Goal: Transaction & Acquisition: Purchase product/service

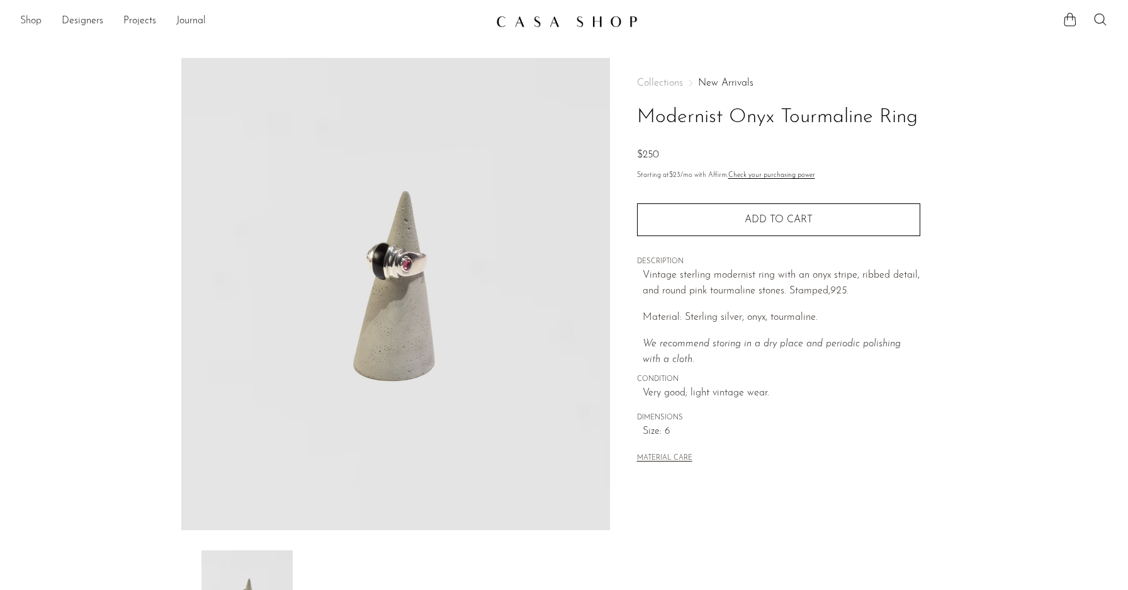
click at [35, 20] on link "Shop" at bounding box center [30, 21] width 21 height 16
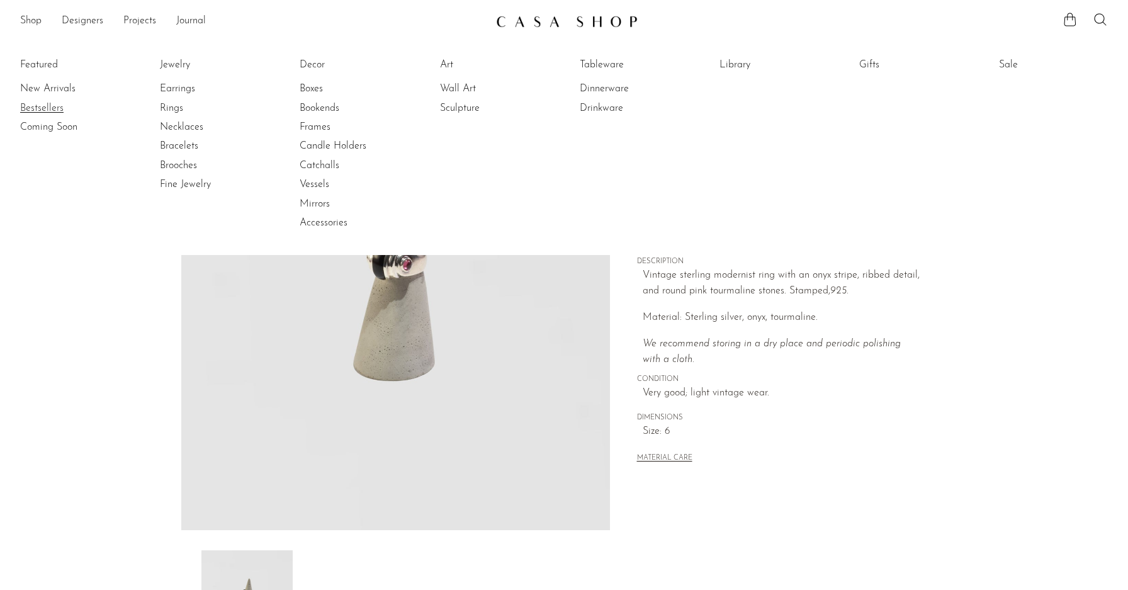
click at [39, 103] on link "Bestsellers" at bounding box center [67, 108] width 94 height 14
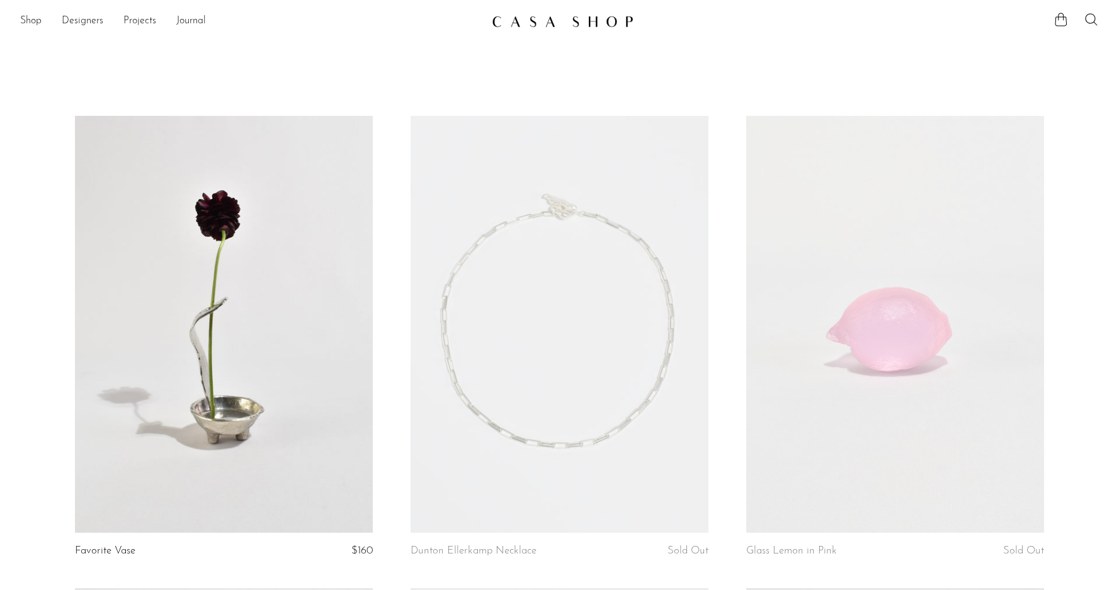
drag, startPoint x: 18, startPoint y: 336, endPoint x: 295, endPoint y: 457, distance: 301.6
click at [555, 19] on img at bounding box center [563, 21] width 142 height 13
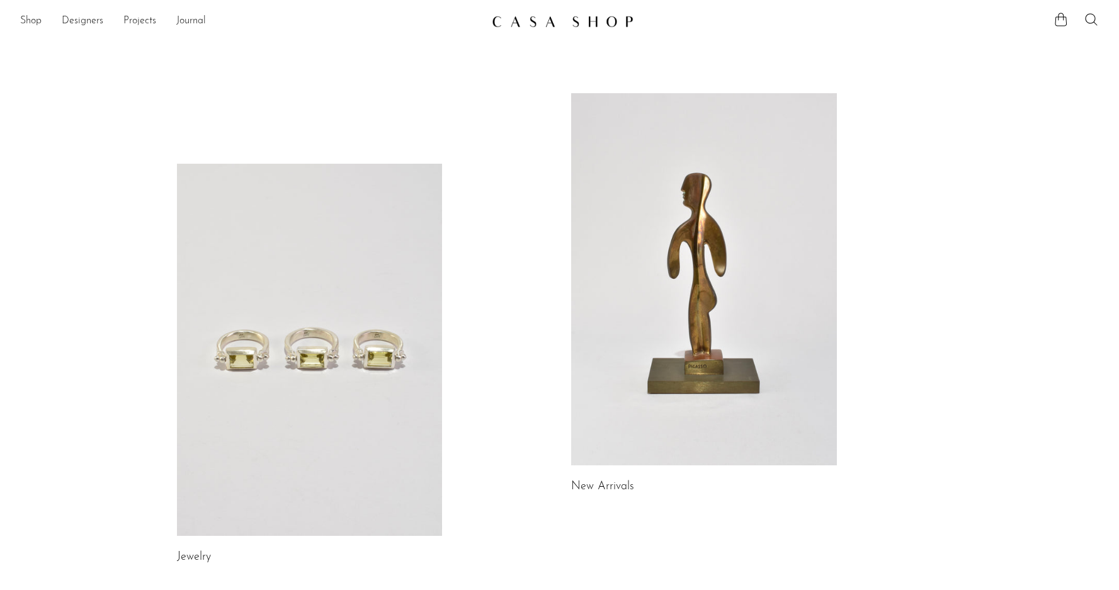
click at [693, 245] on link at bounding box center [704, 279] width 266 height 372
click at [257, 325] on link at bounding box center [310, 350] width 266 height 372
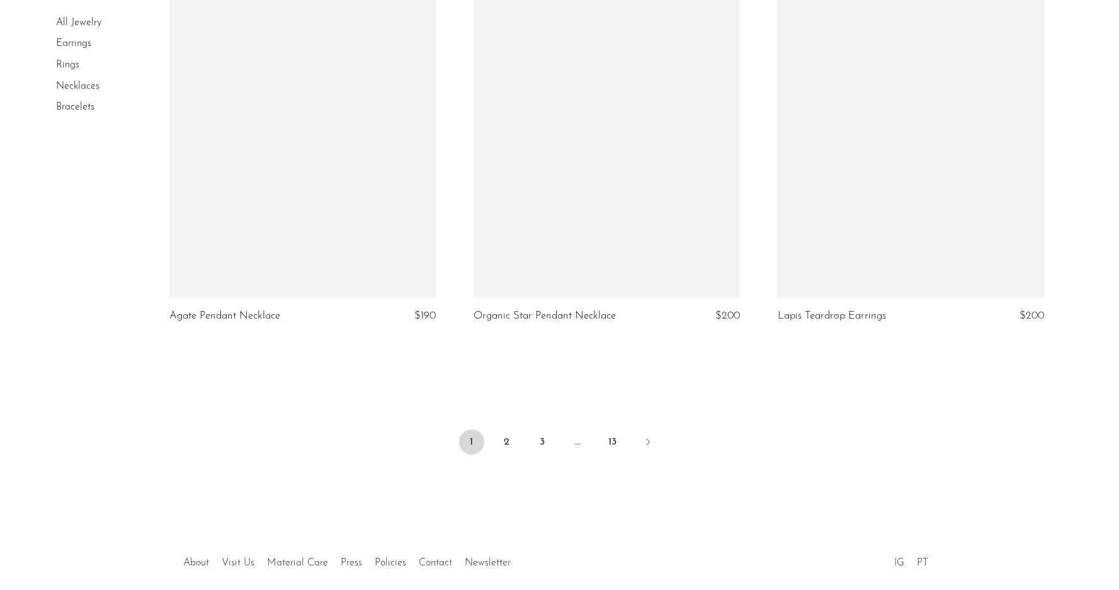
scroll to position [4961, 0]
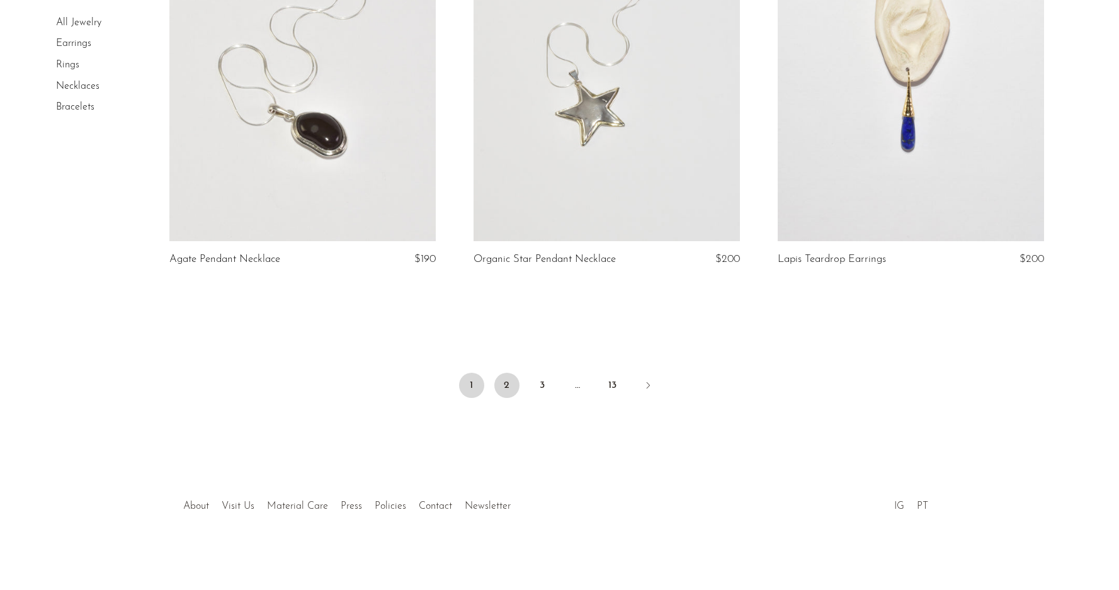
click at [508, 378] on link "2" at bounding box center [506, 385] width 25 height 25
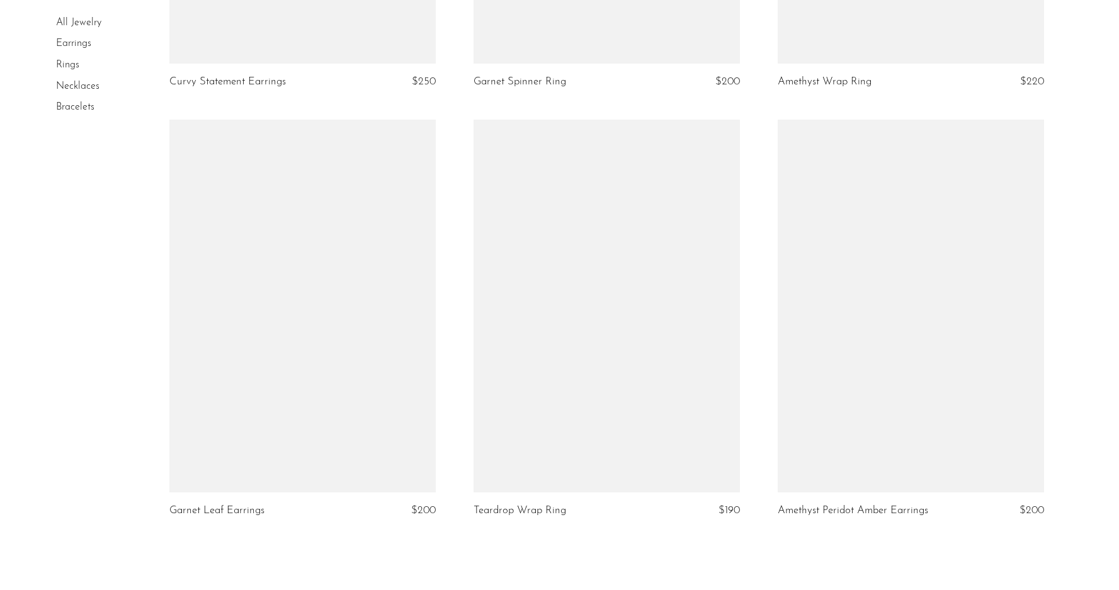
scroll to position [4897, 0]
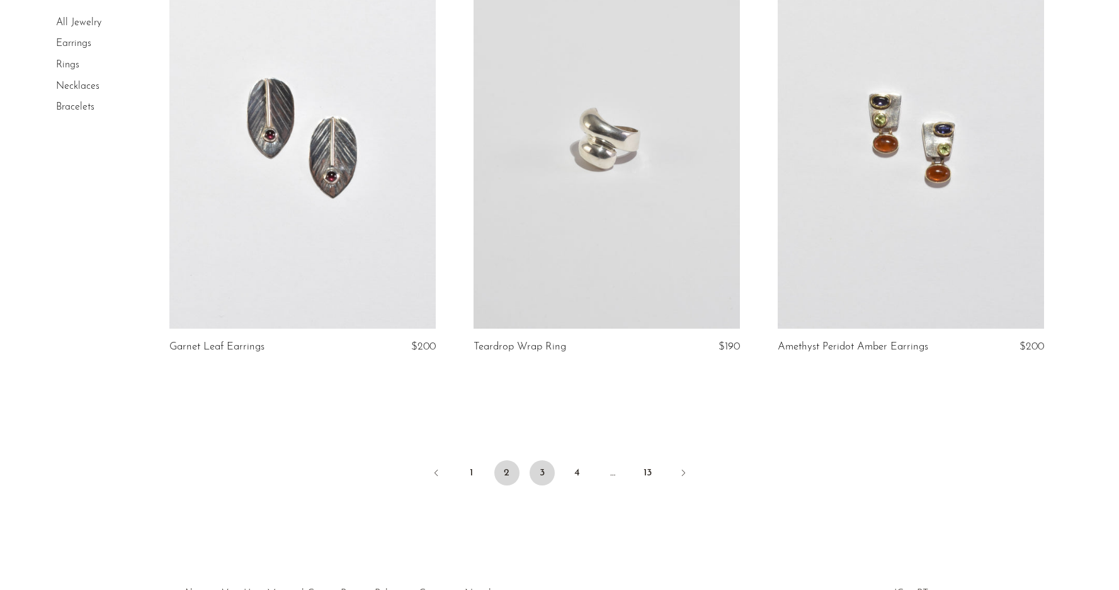
click at [543, 473] on link "3" at bounding box center [541, 472] width 25 height 25
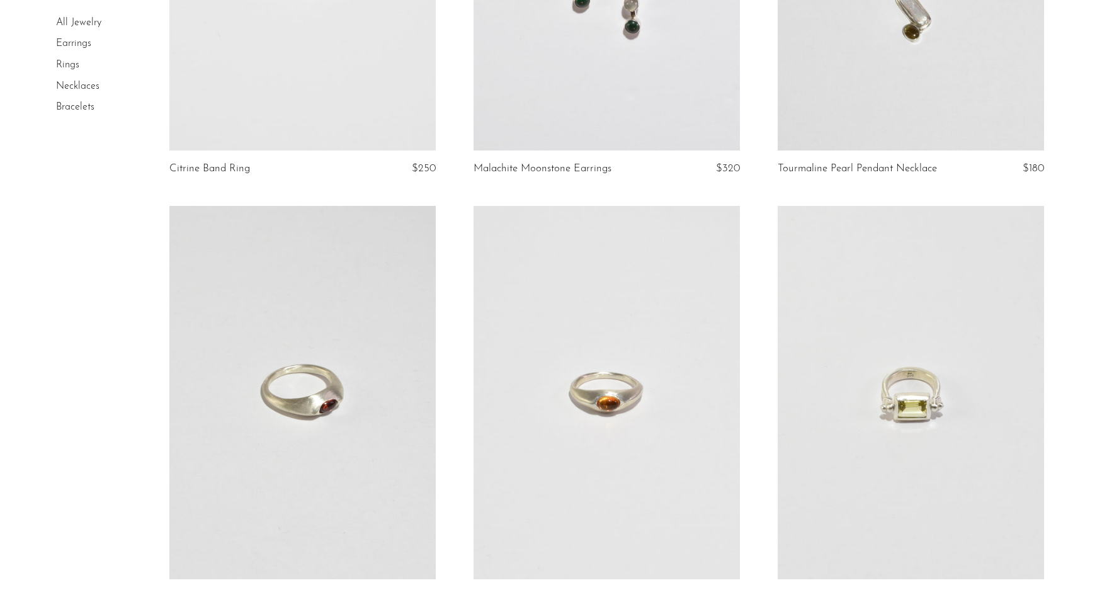
scroll to position [874, 0]
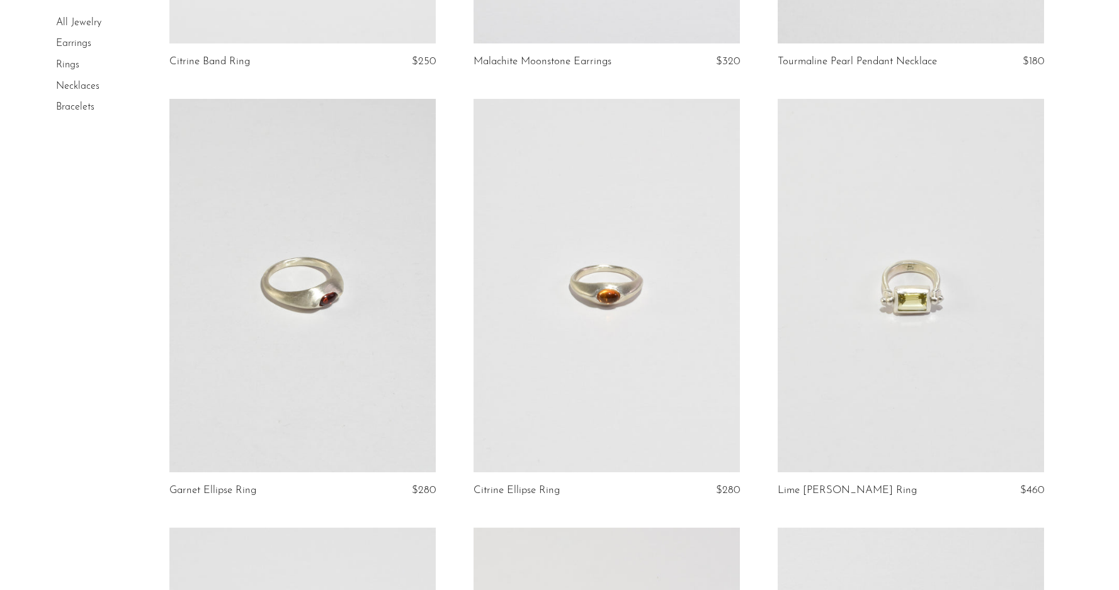
click at [911, 277] on link at bounding box center [910, 285] width 266 height 373
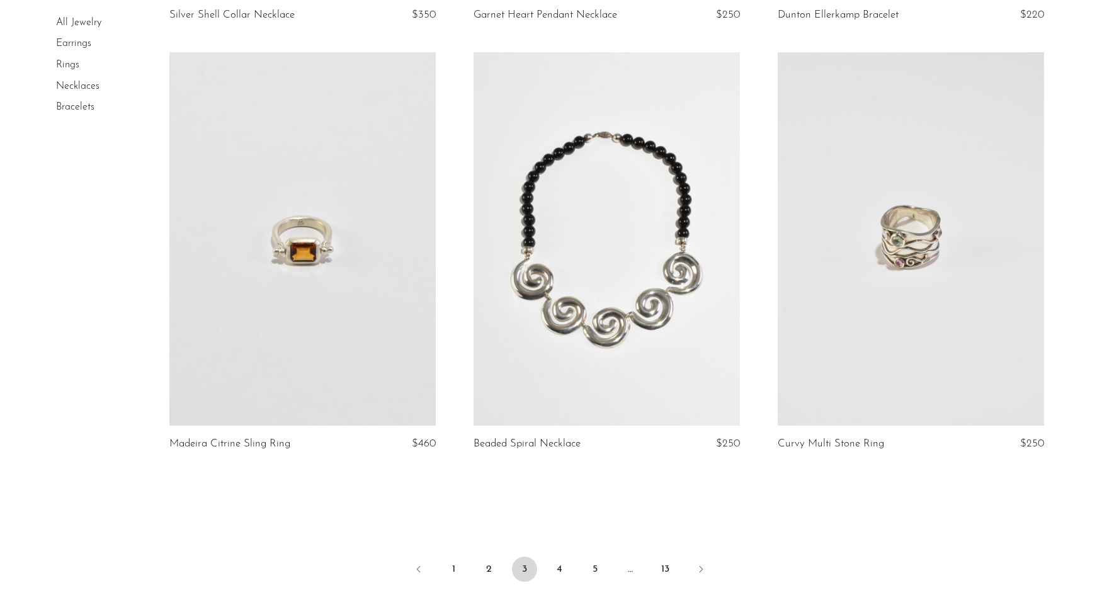
scroll to position [4879, 0]
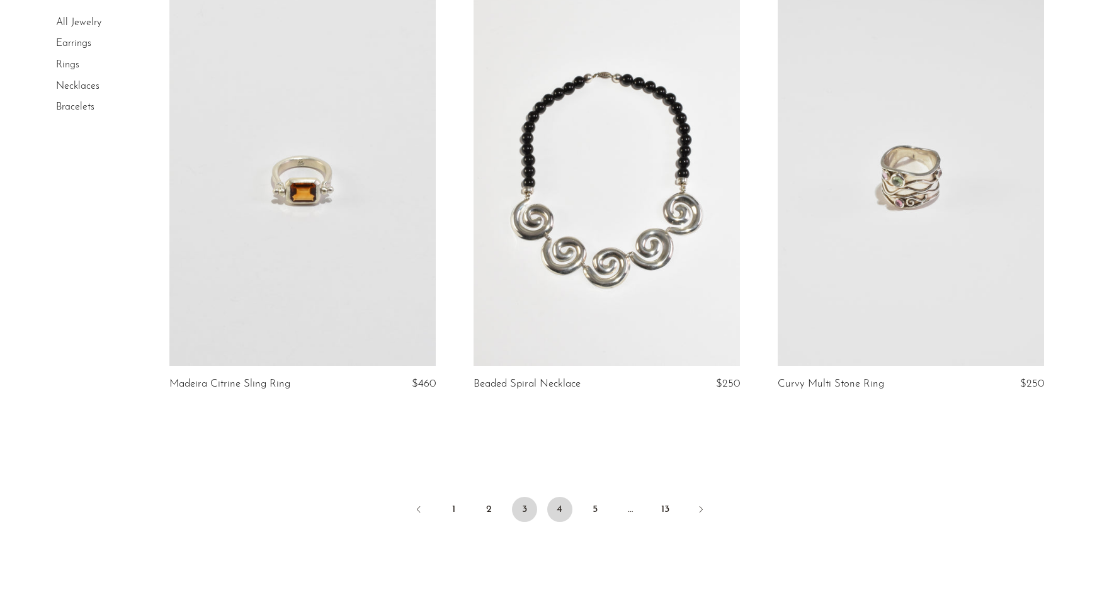
click at [559, 507] on link "4" at bounding box center [559, 509] width 25 height 25
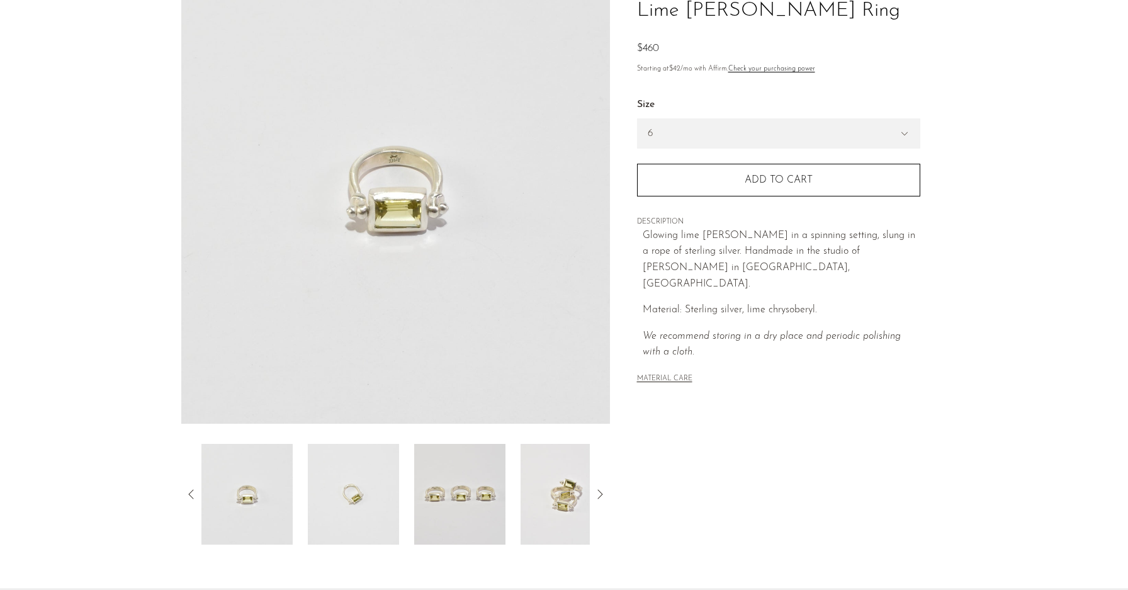
scroll to position [212, 0]
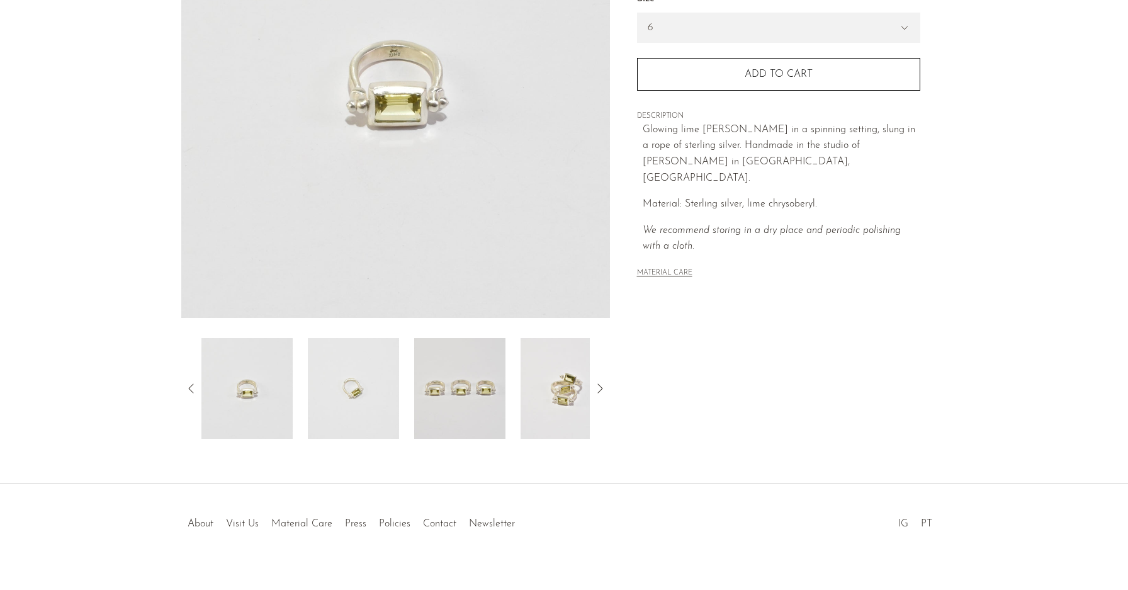
click at [460, 395] on img at bounding box center [459, 388] width 91 height 101
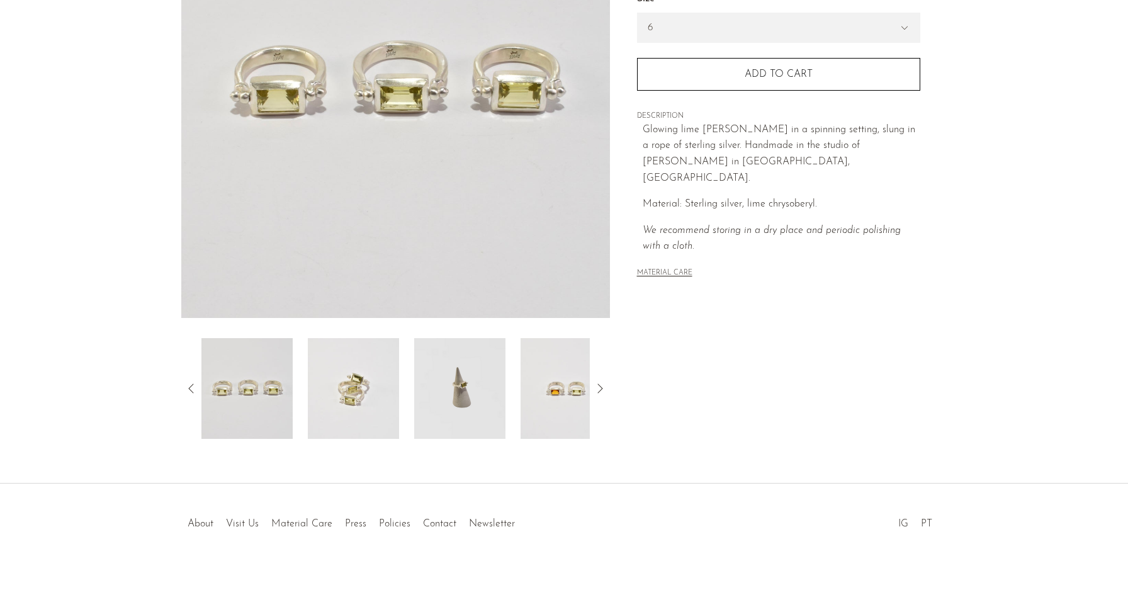
click at [551, 391] on img at bounding box center [566, 388] width 91 height 101
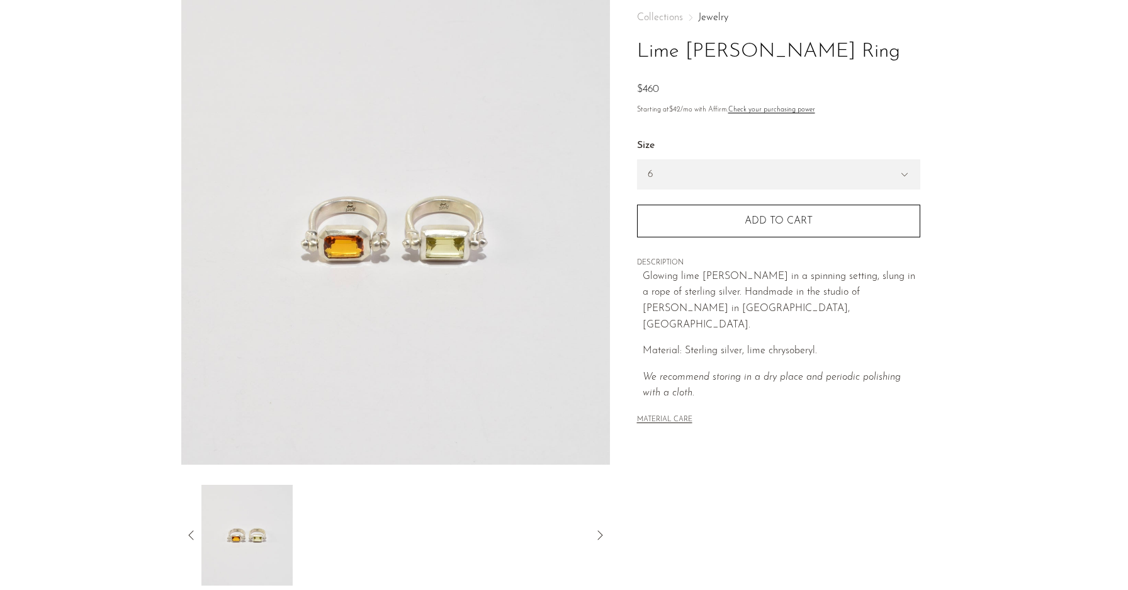
scroll to position [63, 0]
click at [190, 537] on icon at bounding box center [191, 537] width 15 height 15
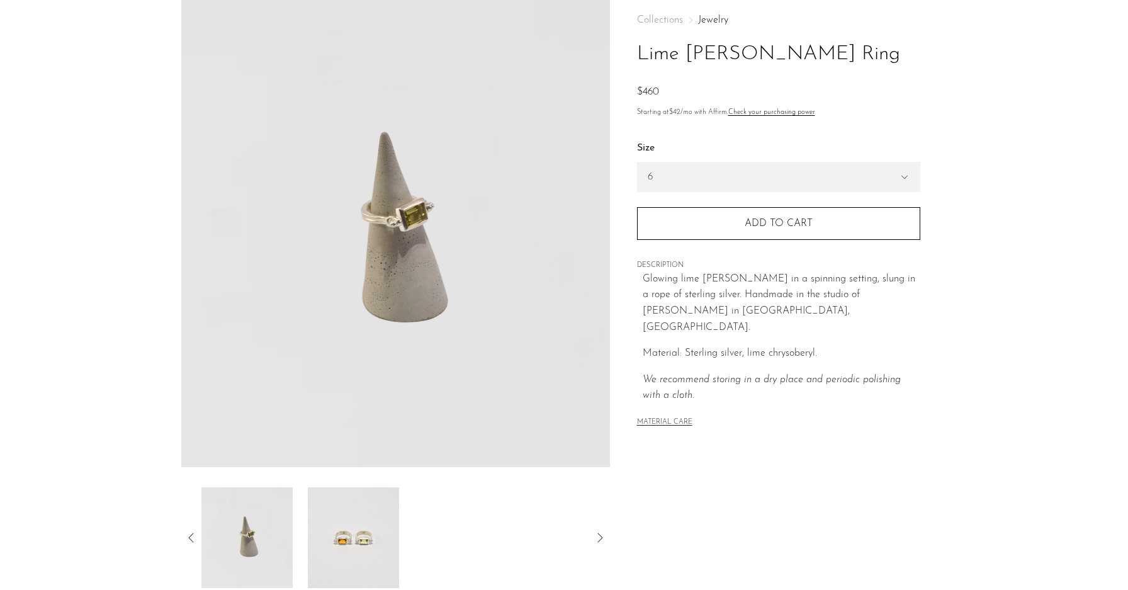
click at [351, 528] on img at bounding box center [353, 537] width 91 height 101
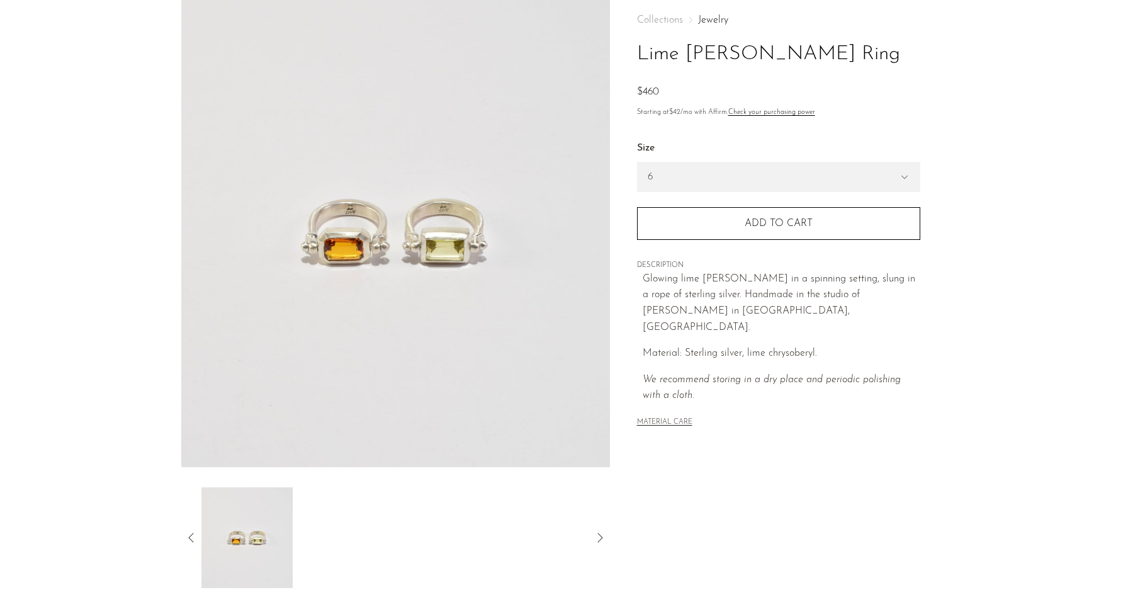
click at [395, 247] on img at bounding box center [395, 231] width 429 height 472
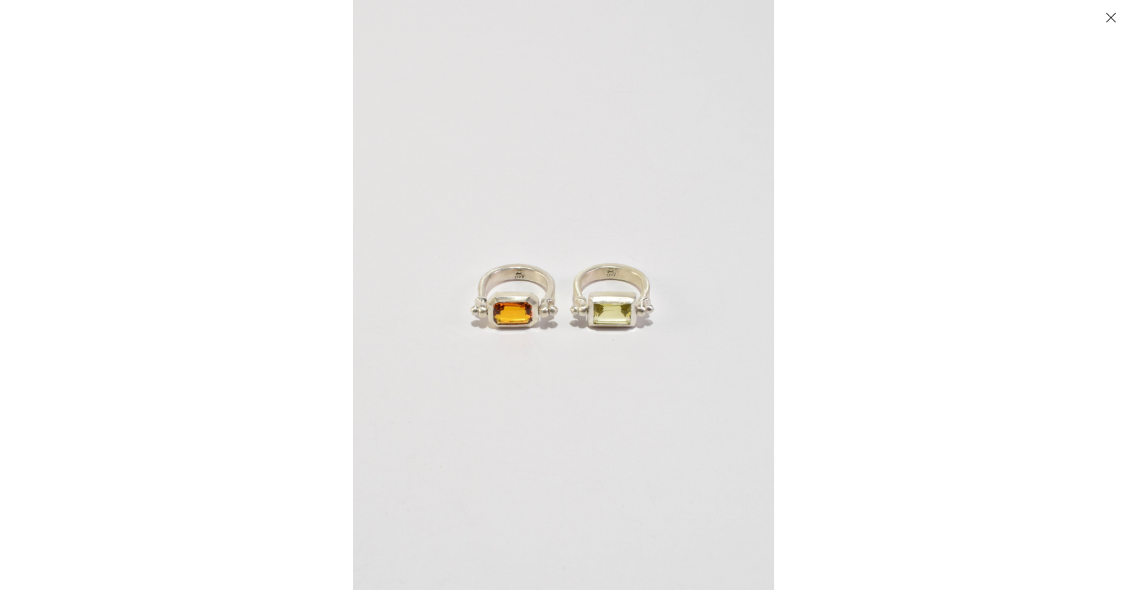
click at [595, 306] on img at bounding box center [563, 295] width 421 height 590
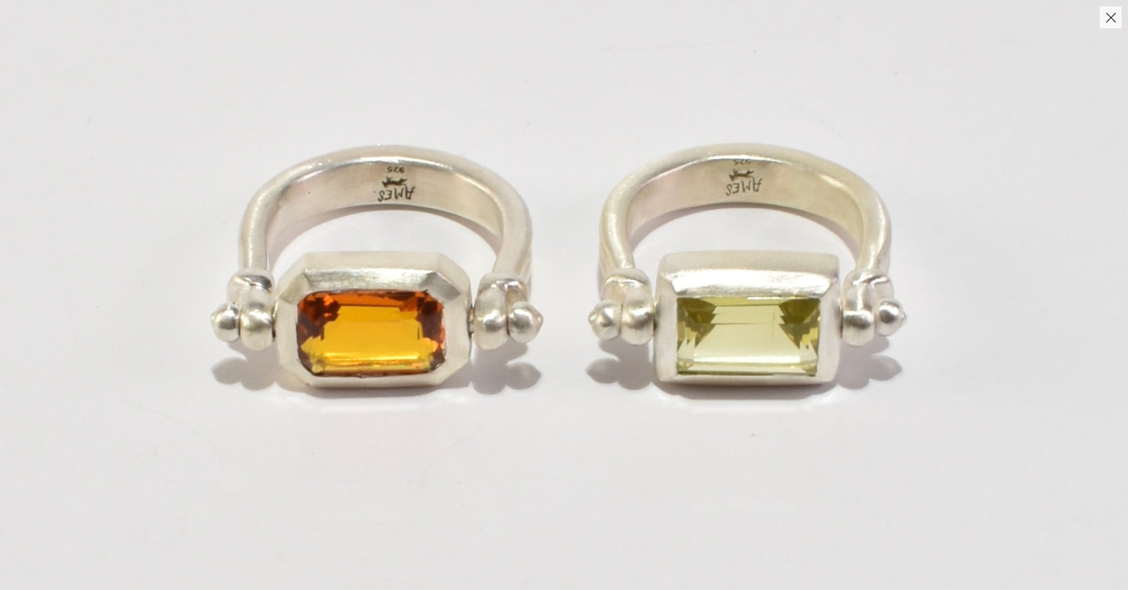
drag, startPoint x: 595, startPoint y: 303, endPoint x: 713, endPoint y: 303, distance: 118.3
click at [713, 303] on img at bounding box center [564, 263] width 1596 height 2235
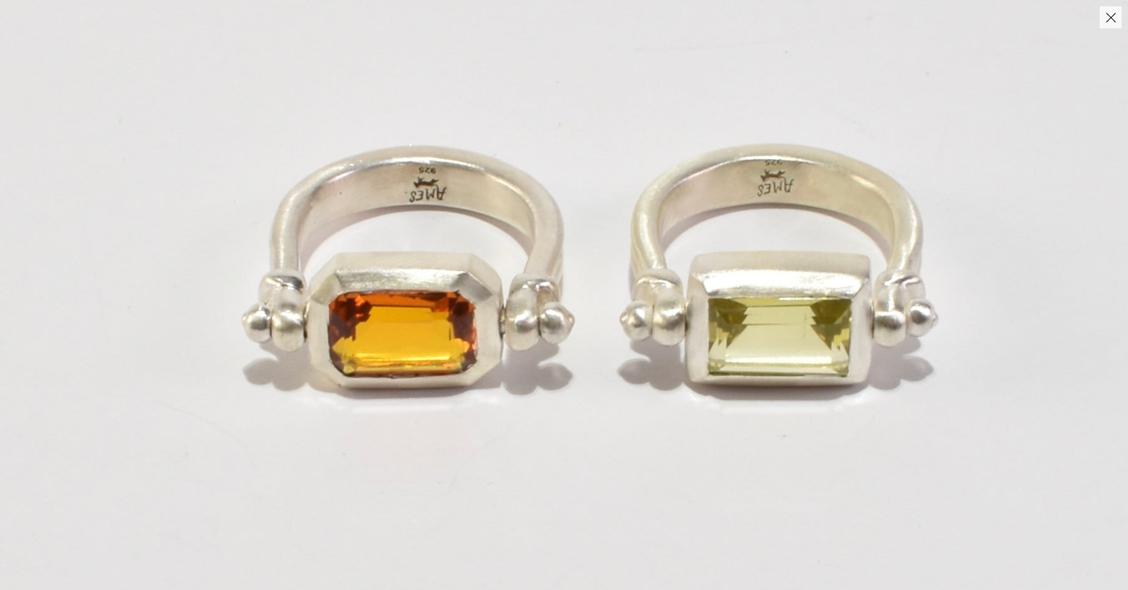
click at [602, 327] on img at bounding box center [595, 264] width 1596 height 2235
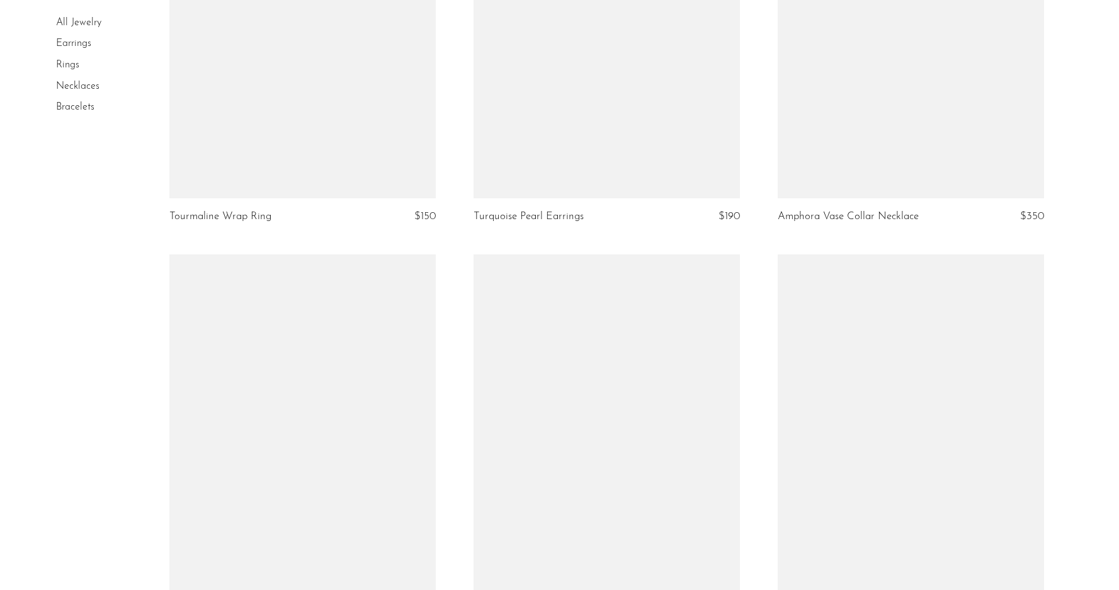
scroll to position [4776, 0]
